Goal: Transaction & Acquisition: Book appointment/travel/reservation

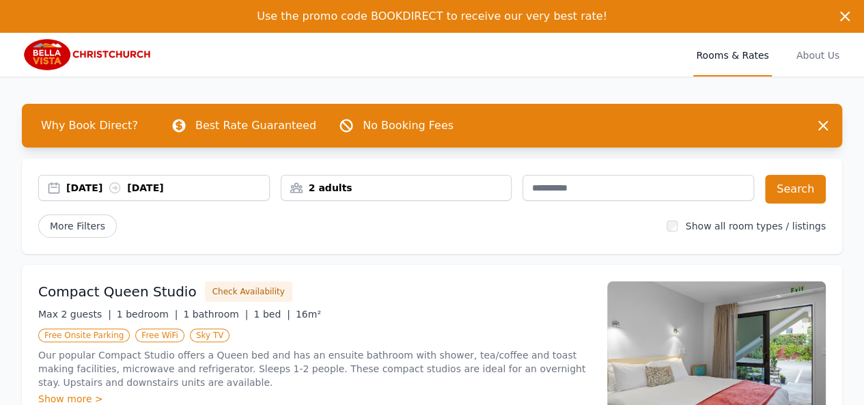
click at [370, 191] on div "2 adults" at bounding box center [396, 188] width 230 height 14
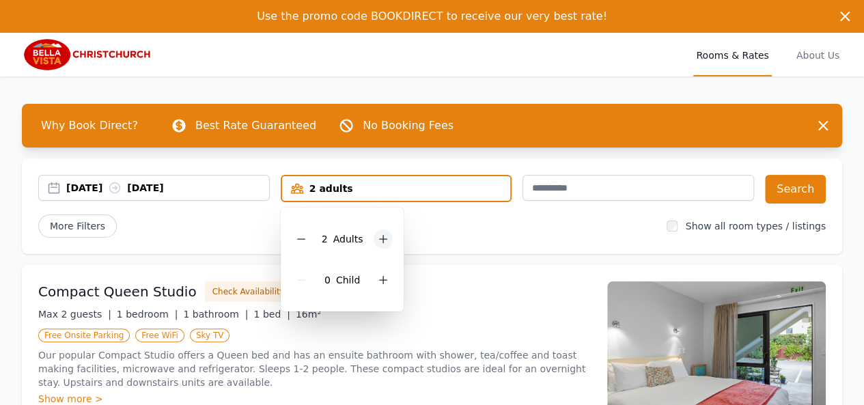
click at [381, 239] on icon at bounding box center [384, 240] width 8 height 8
click at [383, 279] on icon at bounding box center [384, 281] width 8 height 8
click at [448, 265] on div "Compact Queen Studio Check Availability Max 2 guests | 1 bedroom | 1 bathroom |…" at bounding box center [432, 363] width 821 height 197
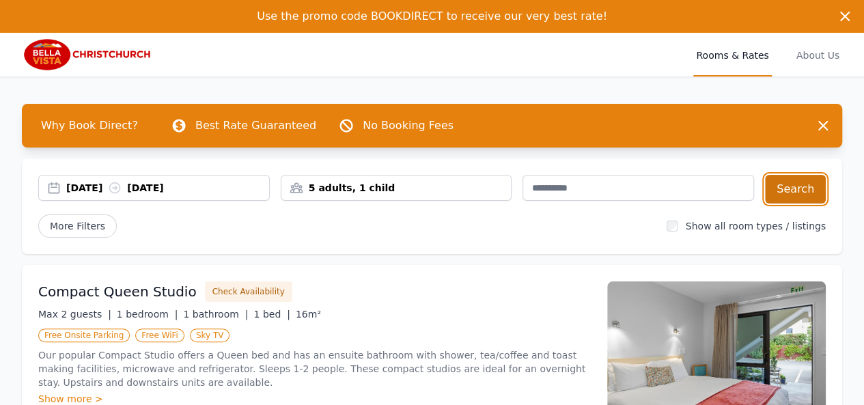
click at [791, 190] on button "Search" at bounding box center [795, 189] width 61 height 29
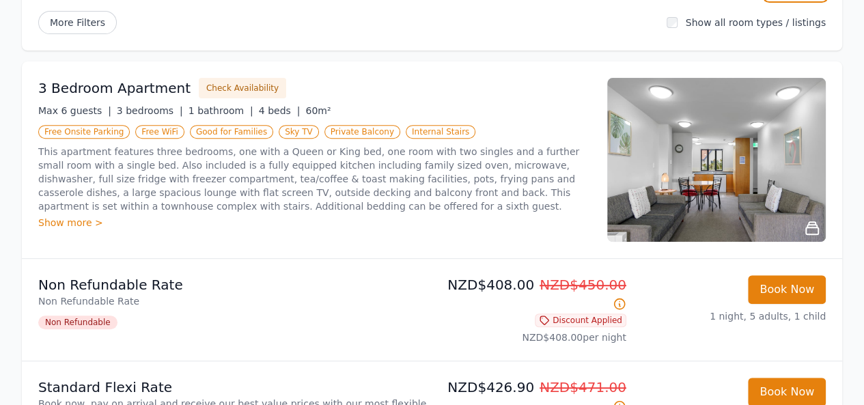
scroll to position [205, 0]
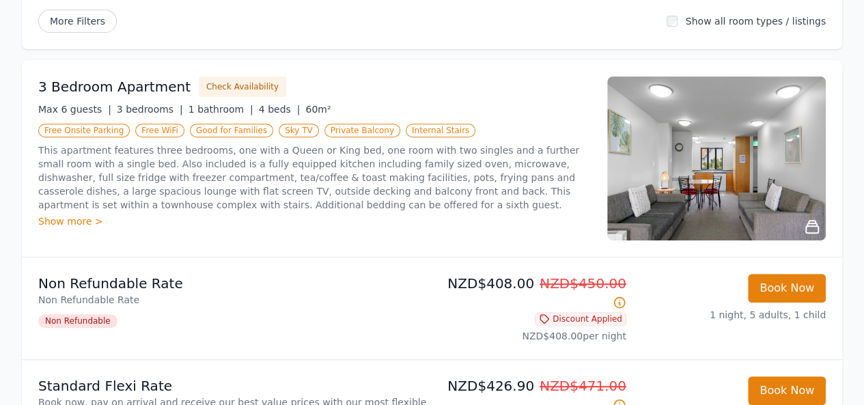
click at [694, 168] on img at bounding box center [716, 159] width 219 height 164
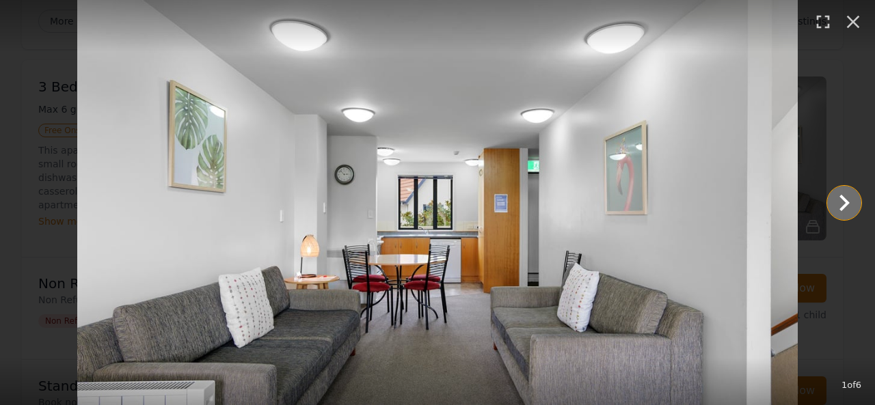
click at [836, 197] on icon "Show slide 2 of 6" at bounding box center [843, 203] width 33 height 33
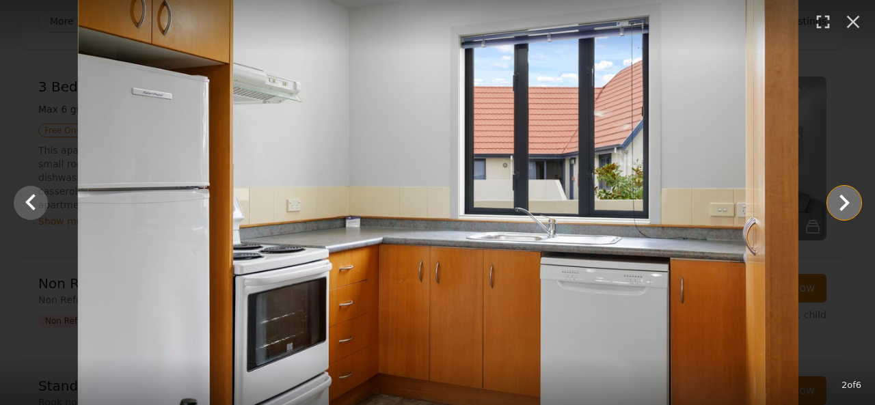
click at [839, 200] on icon "Show slide 3 of 6" at bounding box center [843, 203] width 33 height 33
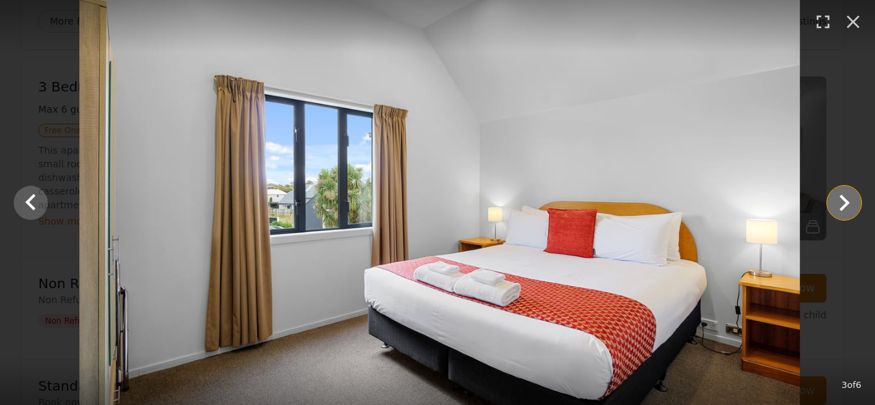
click at [839, 200] on icon "Show slide 4 of 6" at bounding box center [843, 203] width 33 height 33
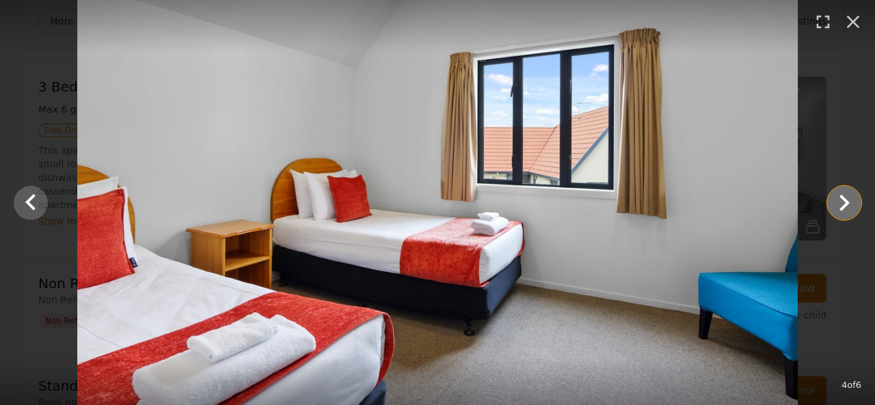
click at [839, 200] on icon "Show slide 5 of 6" at bounding box center [843, 203] width 33 height 33
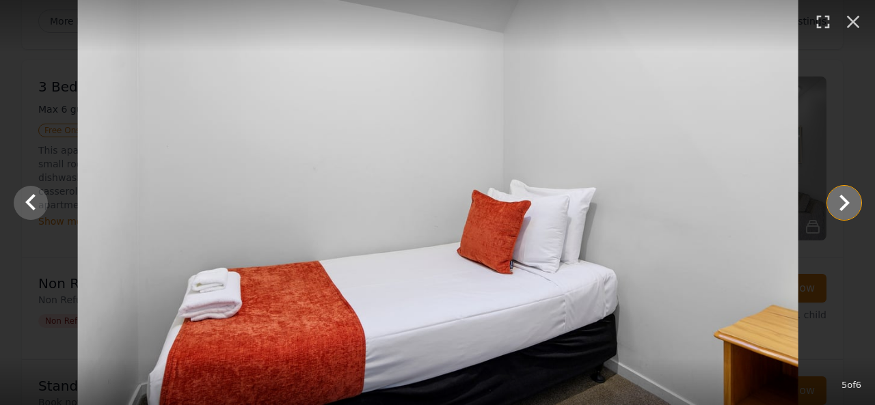
click at [839, 200] on icon "Show slide 6 of 6" at bounding box center [843, 203] width 33 height 33
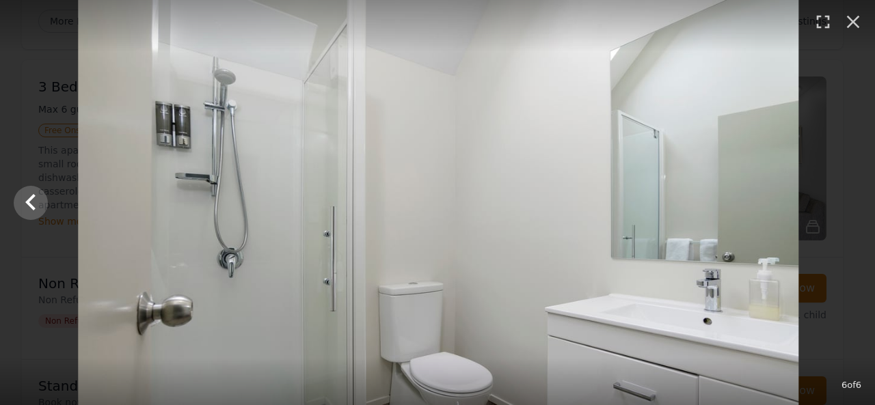
click at [839, 200] on div at bounding box center [438, 202] width 875 height 405
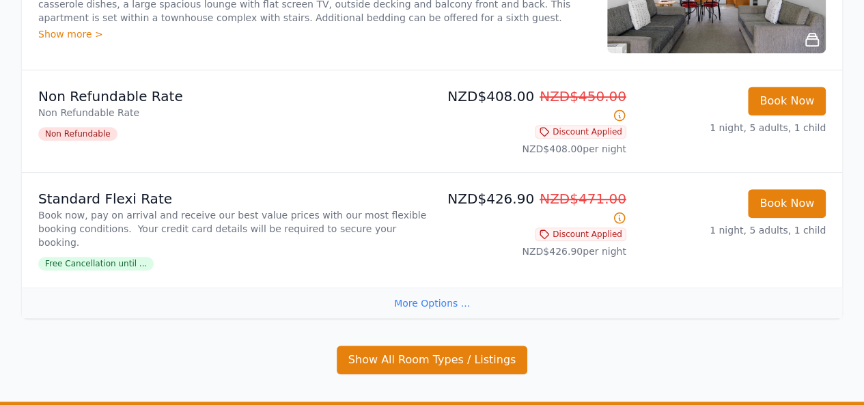
scroll to position [478, 0]
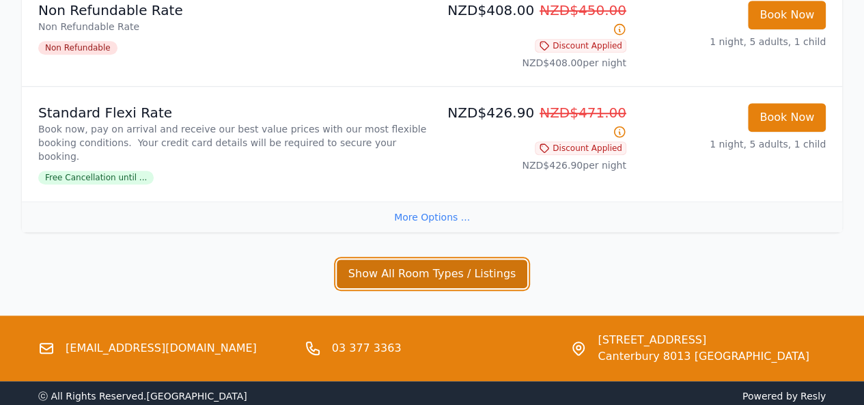
click at [450, 260] on button "Show All Room Types / Listings" at bounding box center [432, 274] width 191 height 29
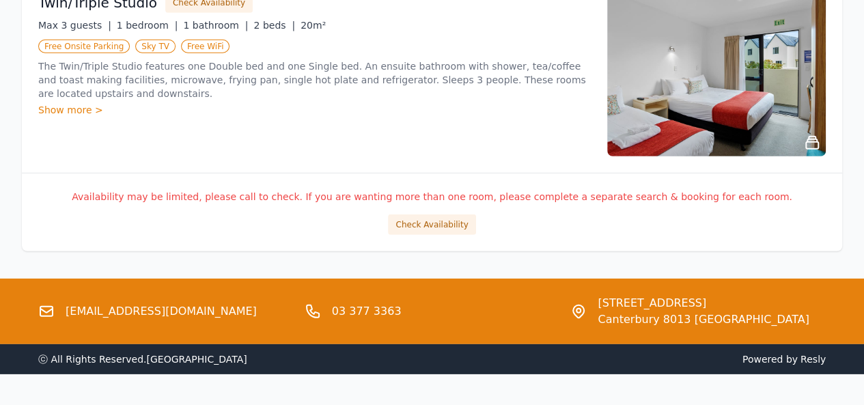
scroll to position [1919, 0]
